Goal: Task Accomplishment & Management: Manage account settings

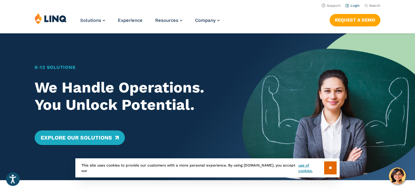
click at [354, 5] on link "Login" at bounding box center [353, 6] width 14 height 4
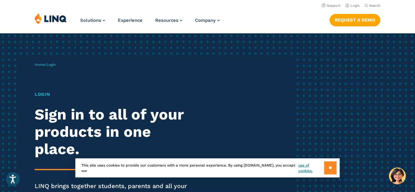
click at [328, 168] on input "**" at bounding box center [330, 168] width 12 height 13
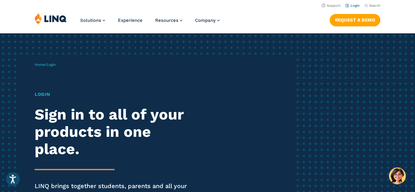
click at [354, 6] on link "Login" at bounding box center [353, 6] width 14 height 4
click at [43, 95] on h1 "Login" at bounding box center [115, 94] width 160 height 7
click at [45, 94] on h1 "Login" at bounding box center [115, 94] width 160 height 7
click at [54, 65] on span "Login" at bounding box center [51, 65] width 9 height 4
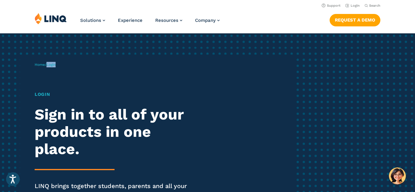
click at [54, 65] on span "Login" at bounding box center [51, 65] width 9 height 4
